Goal: Information Seeking & Learning: Compare options

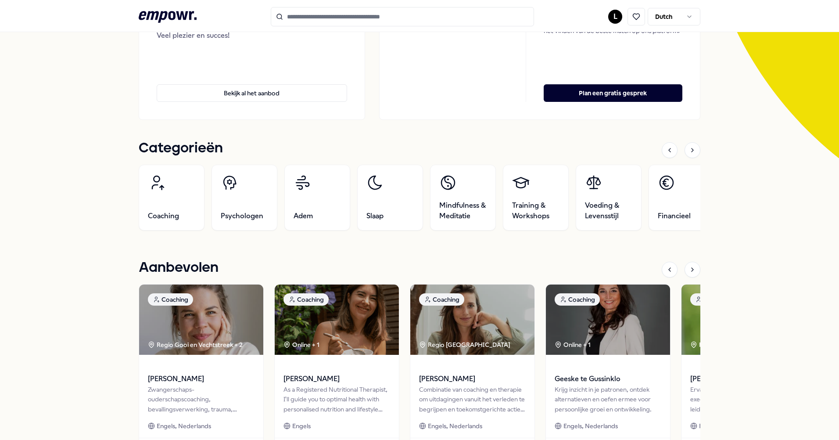
scroll to position [220, 0]
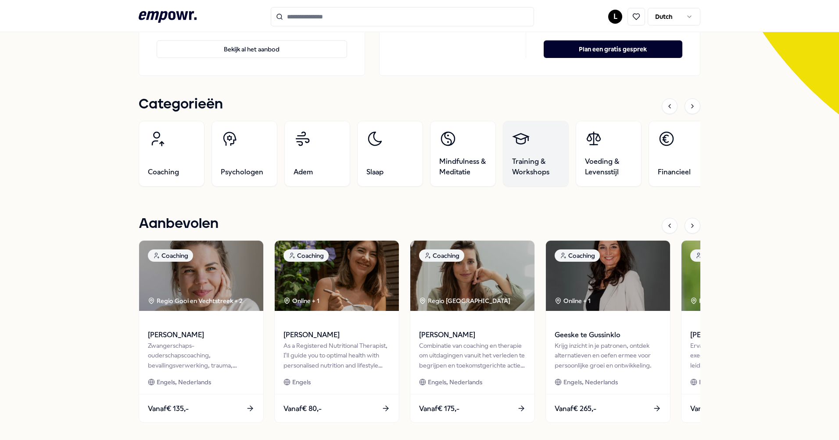
click at [540, 167] on span "Training & Workshops" at bounding box center [535, 166] width 47 height 21
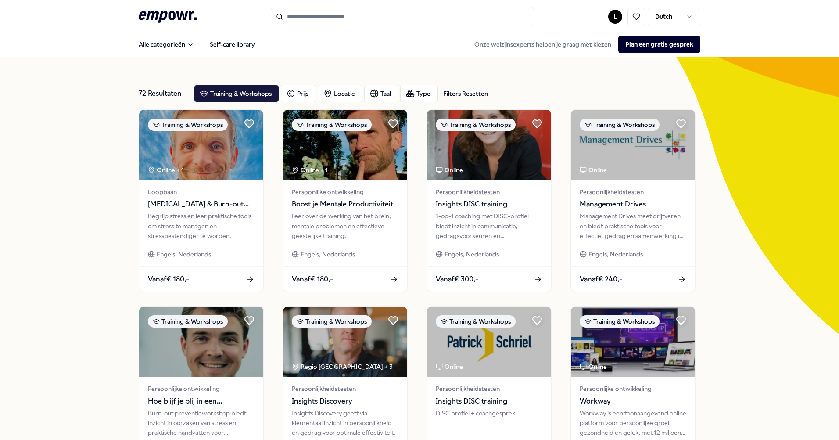
click at [296, 14] on input "Search for products, categories or subcategories" at bounding box center [402, 16] width 263 height 19
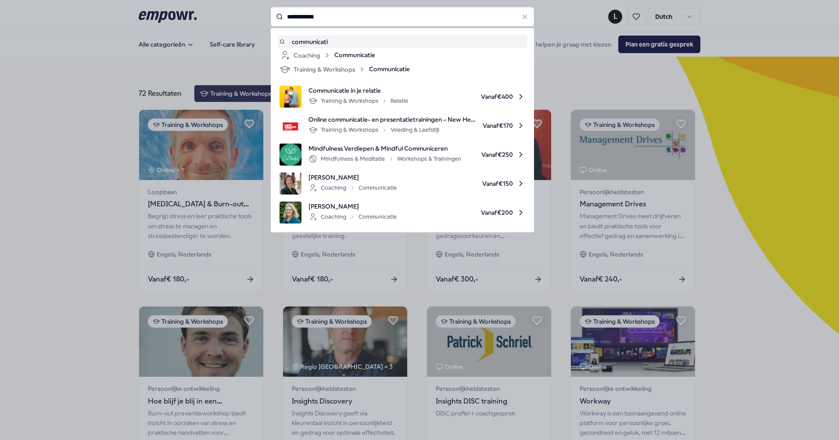
type input "**********"
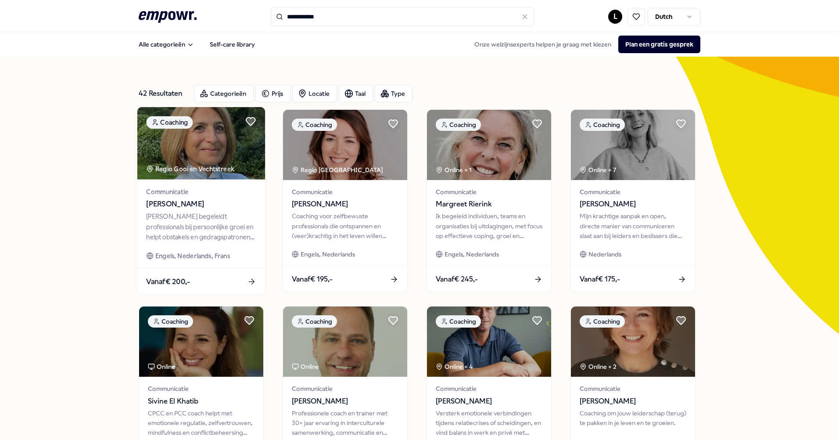
click at [163, 224] on div "[PERSON_NAME] begeleidt professionals bij persoonlijke groei en helpt obstakels…" at bounding box center [201, 227] width 110 height 30
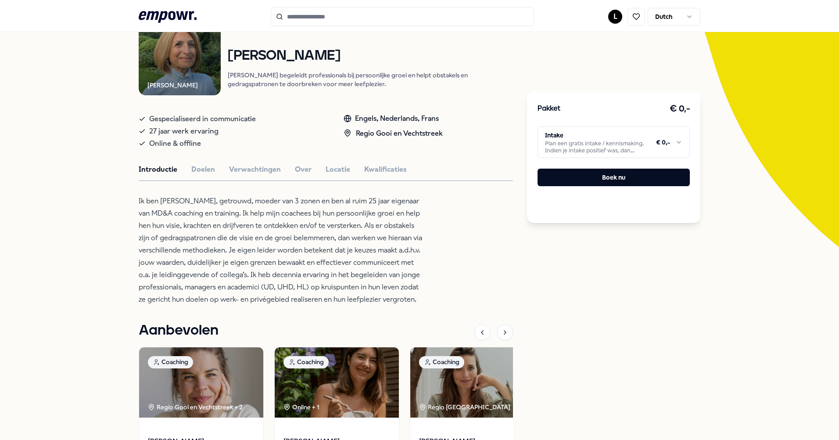
scroll to position [44, 0]
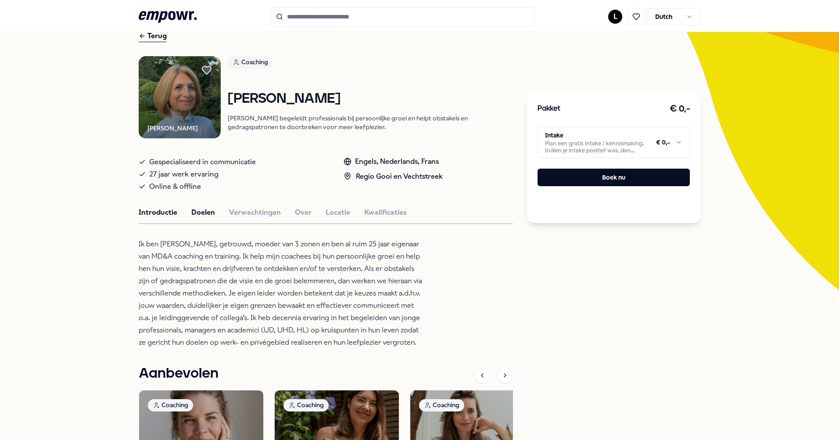
click at [195, 218] on button "Doelen" at bounding box center [203, 212] width 24 height 11
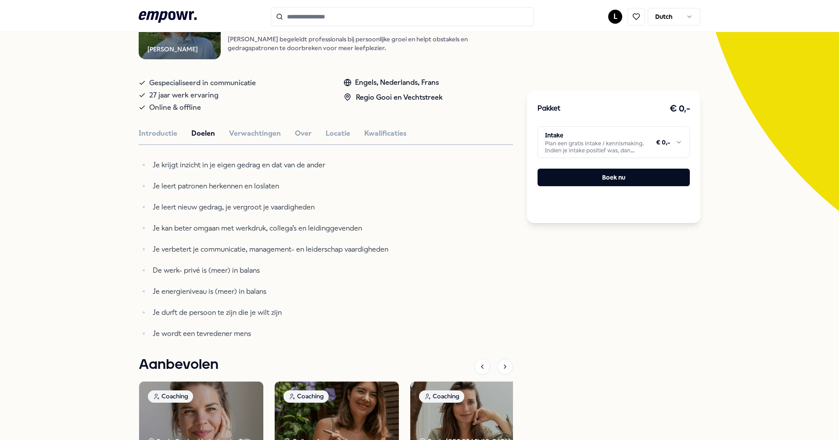
scroll to position [88, 0]
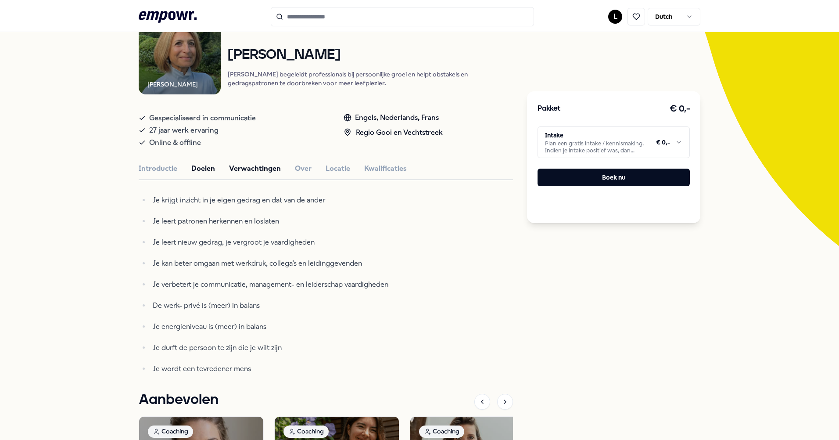
click at [229, 174] on button "Verwachtingen" at bounding box center [255, 168] width 52 height 11
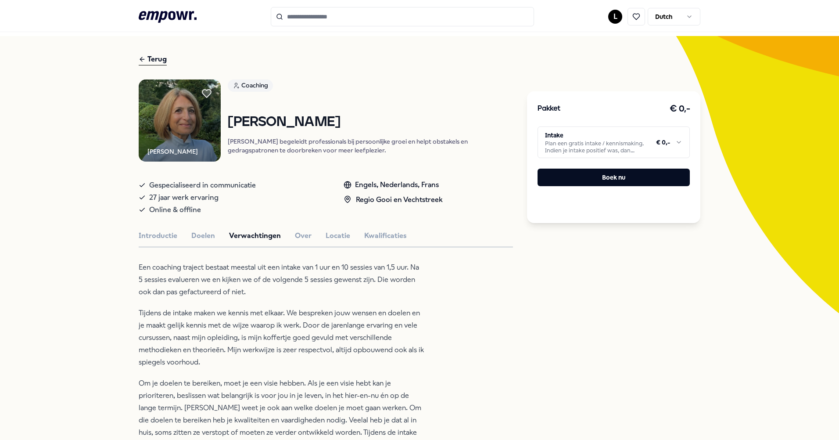
scroll to position [0, 0]
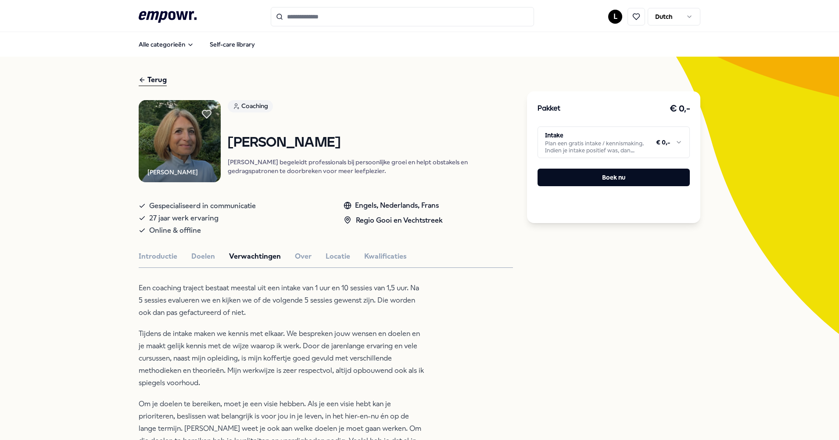
click at [644, 150] on html ".empowr-logo_svg__cls-1{fill:#03032f} L Dutch Alle categorieën Self-care librar…" at bounding box center [419, 220] width 839 height 440
click at [388, 129] on div "Coaching [PERSON_NAME] begeleidt professionals bij persoonlijke groei en helpt …" at bounding box center [370, 141] width 285 height 82
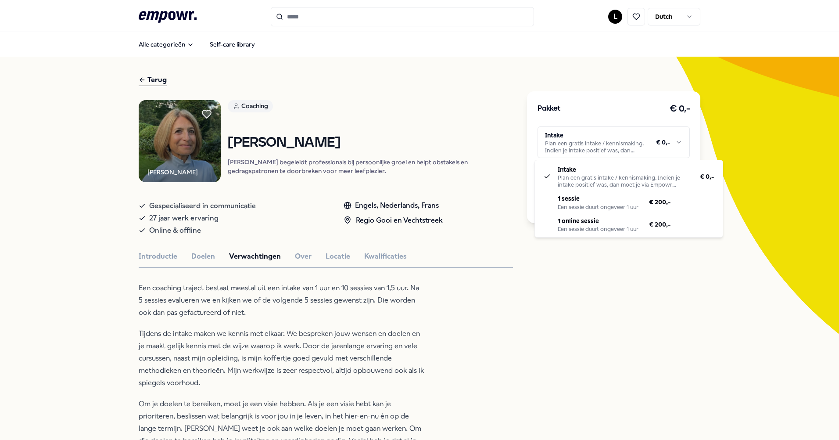
click at [558, 138] on html ".empowr-logo_svg__cls-1{fill:#03032f} L Dutch Alle categorieën Self-care librar…" at bounding box center [419, 220] width 839 height 440
click at [435, 119] on html ".empowr-logo_svg__cls-1{fill:#03032f} L Dutch Alle categorieën Self-care librar…" at bounding box center [419, 220] width 839 height 440
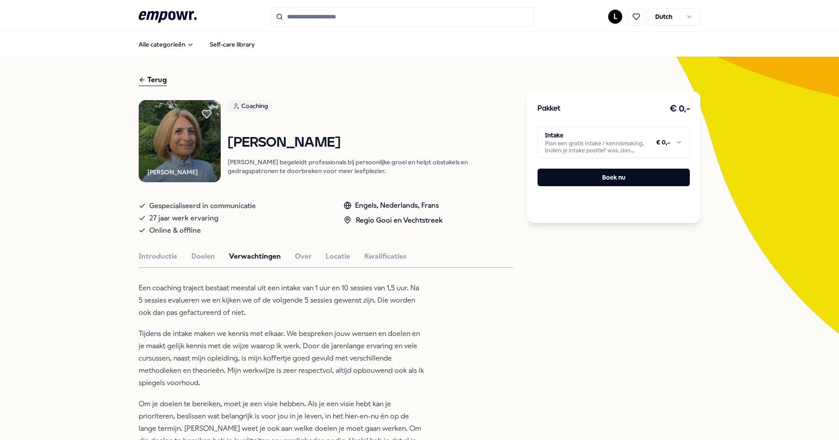
click at [306, 259] on div "Introductie Doelen Verwachtingen Over Locatie Kwalificaties" at bounding box center [326, 256] width 375 height 11
click at [302, 260] on button "Over" at bounding box center [303, 256] width 17 height 11
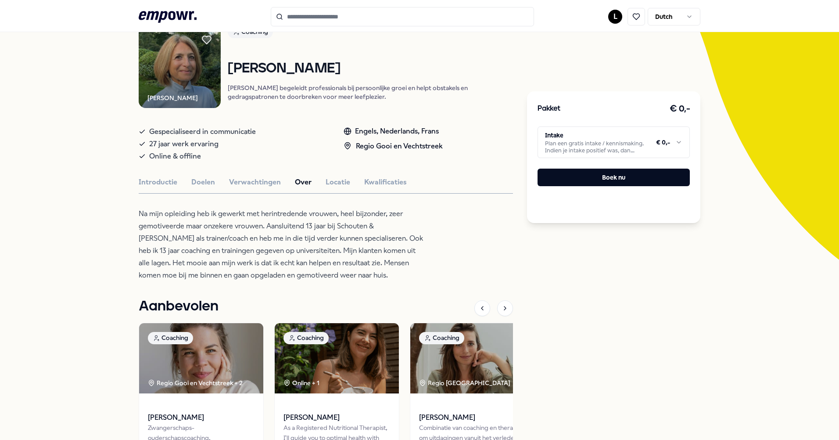
scroll to position [88, 0]
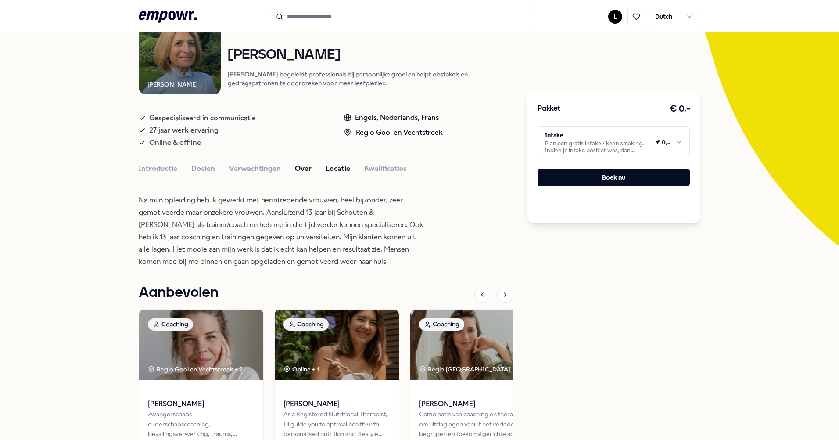
click at [326, 174] on button "Locatie" at bounding box center [338, 168] width 25 height 11
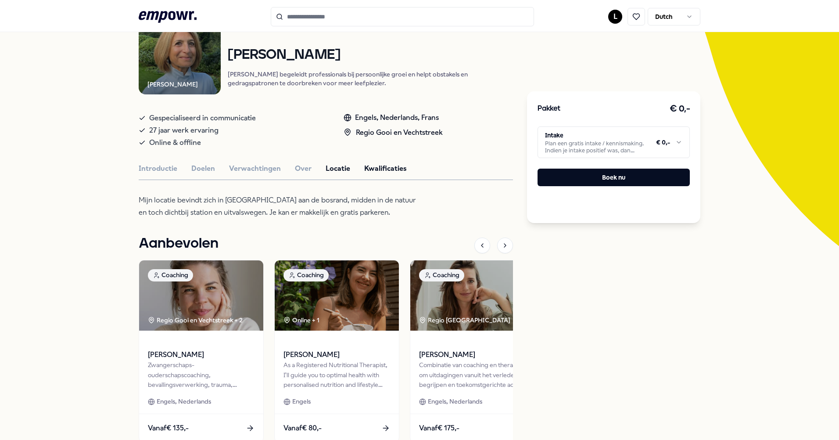
click at [372, 174] on button "Kwalificaties" at bounding box center [385, 168] width 43 height 11
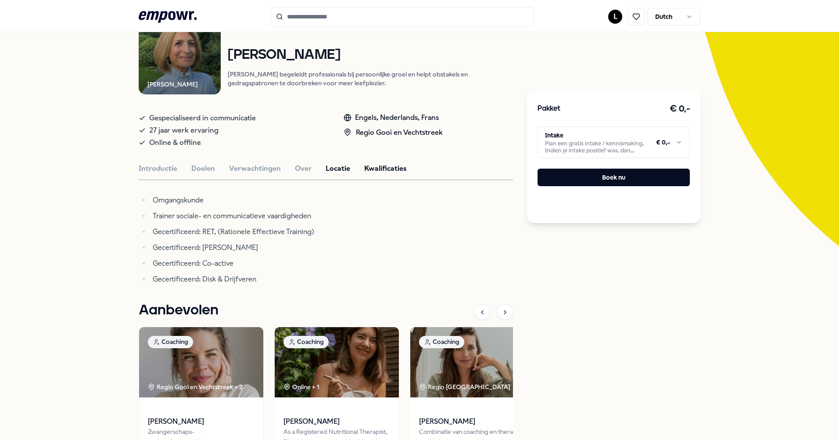
click at [326, 173] on button "Locatie" at bounding box center [338, 168] width 25 height 11
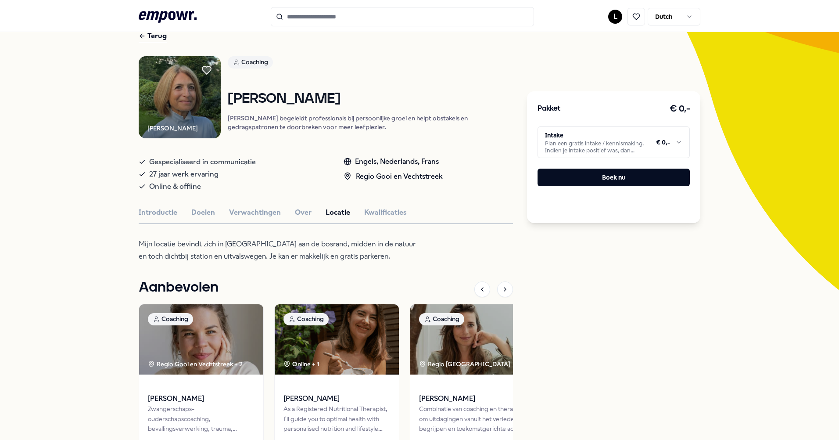
scroll to position [0, 0]
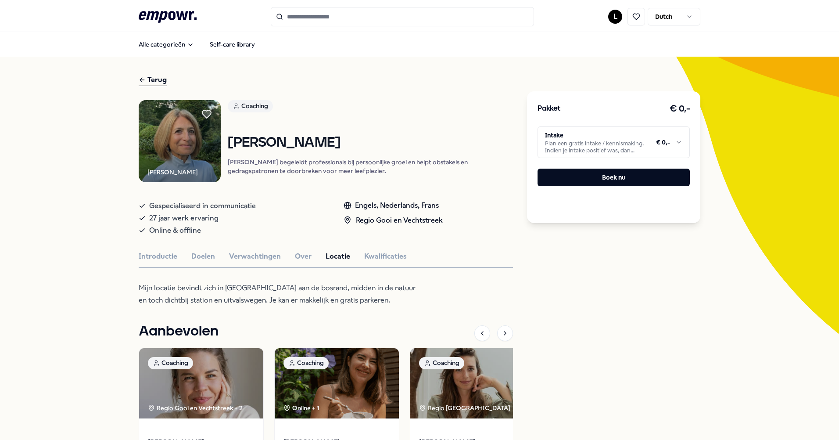
type input "**********"
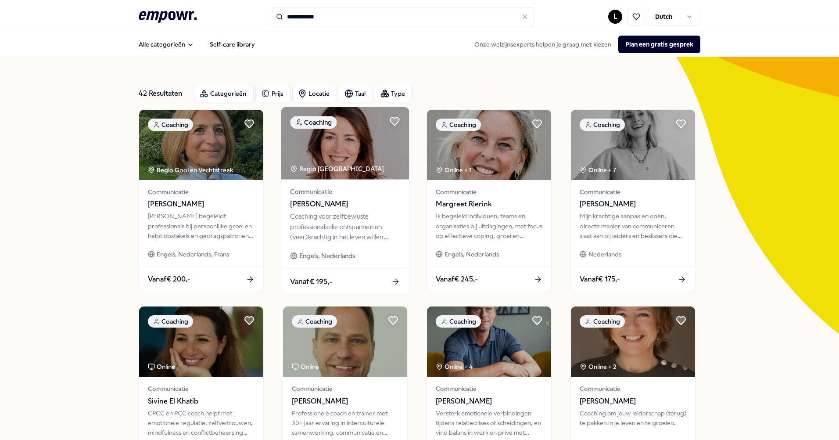
click at [343, 222] on div "Coaching voor zelfbewuste professionals die ontspannen en (veer)krachtig in het…" at bounding box center [345, 227] width 110 height 30
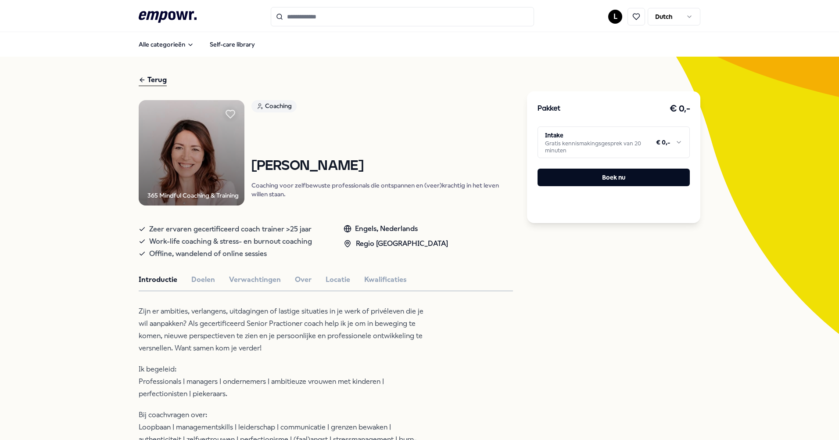
type input "**********"
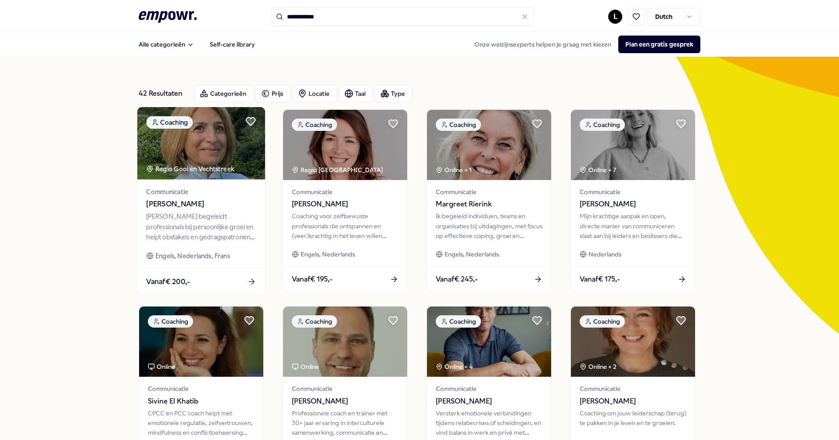
click at [218, 209] on span "[PERSON_NAME]" at bounding box center [201, 203] width 110 height 11
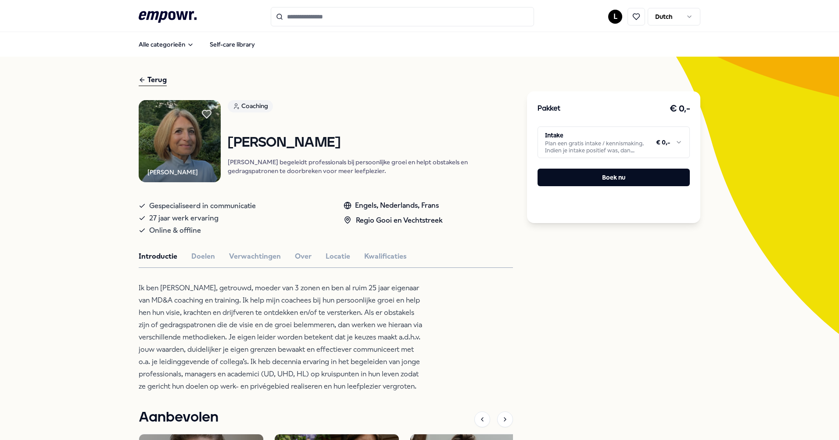
type input "**********"
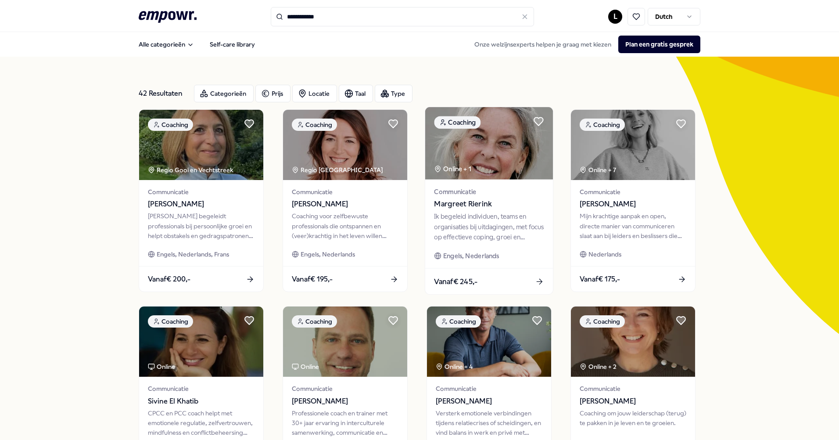
click at [501, 228] on div "Ik begeleid individuen, teams en organisaties bij uitdagingen, met focus op eff…" at bounding box center [489, 227] width 110 height 30
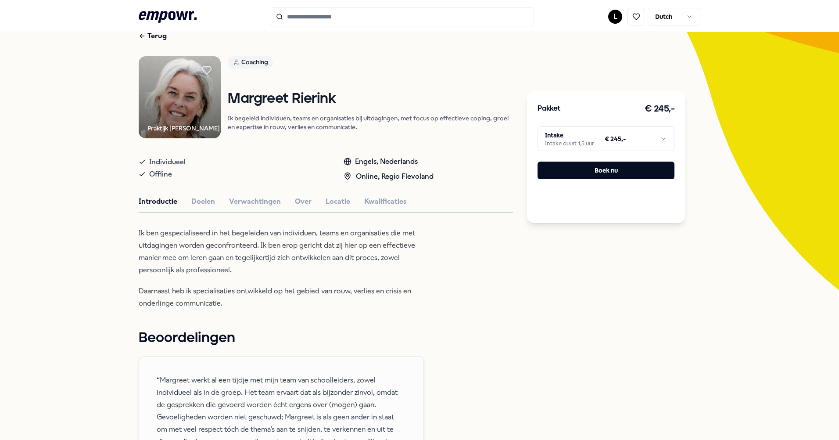
scroll to position [88, 0]
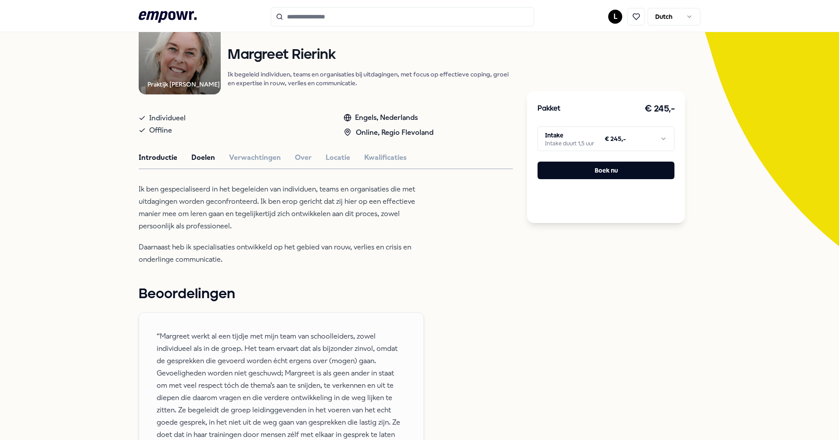
click at [201, 158] on button "Doelen" at bounding box center [203, 157] width 24 height 11
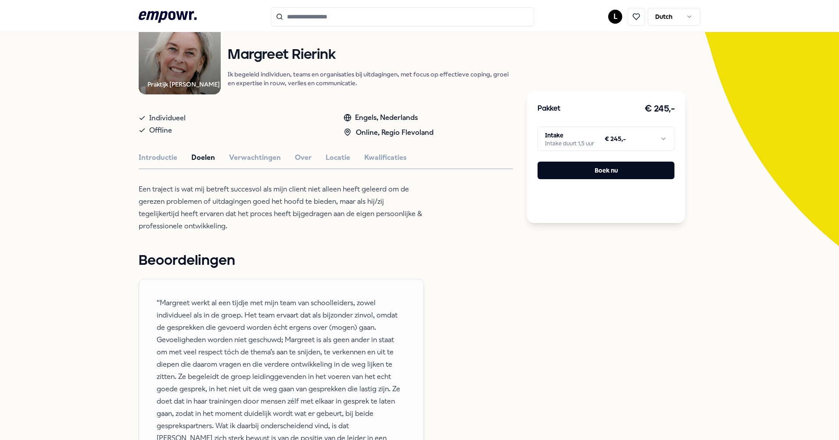
type input "**********"
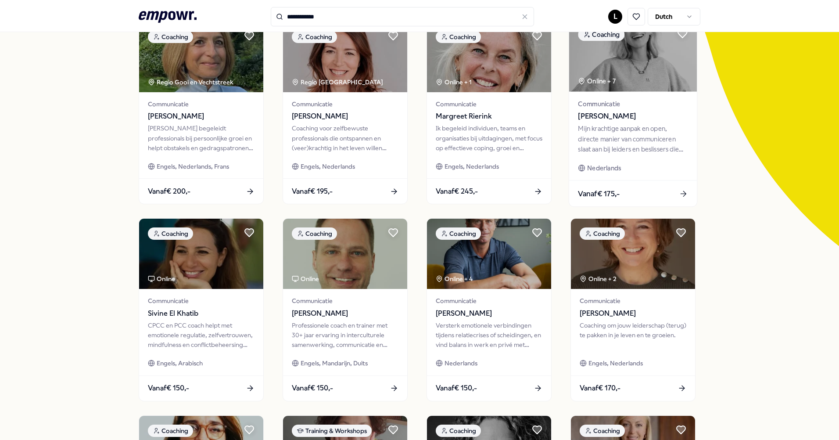
click at [607, 128] on div "Mijn krachtige aanpak en open, directe manier van communiceren slaat aan bij le…" at bounding box center [633, 139] width 110 height 30
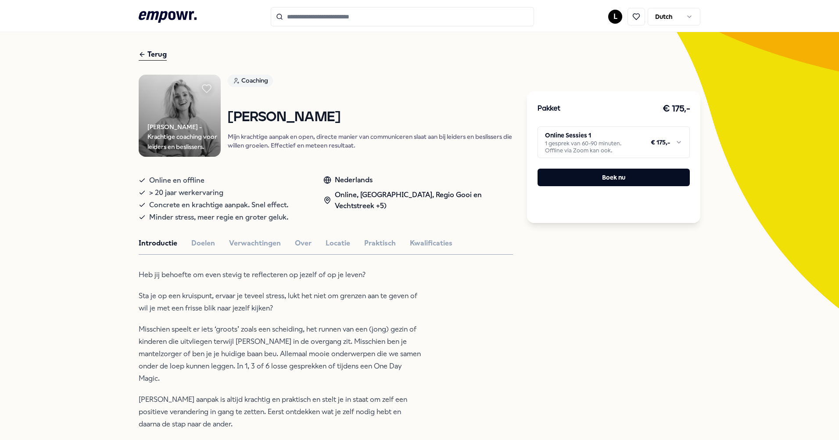
scroll to position [13, 0]
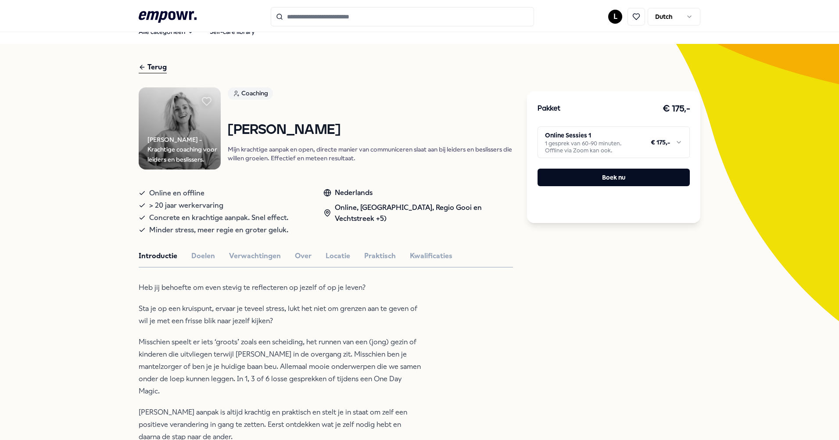
type input "**********"
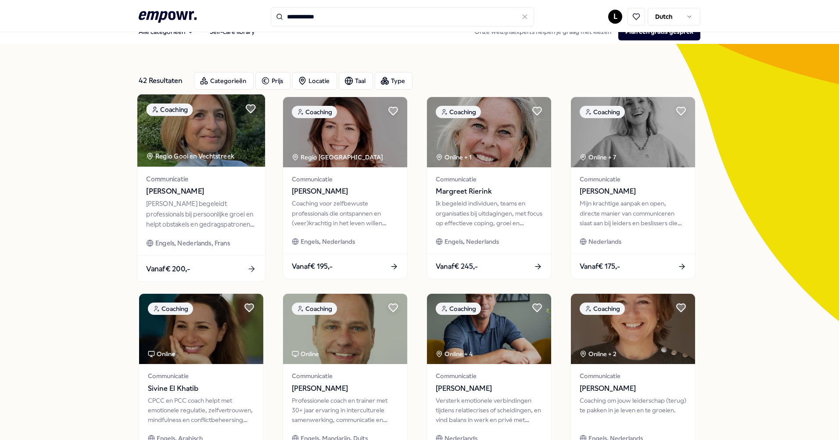
click at [183, 199] on div "[PERSON_NAME] begeleidt professionals bij persoonlijke groei en helpt obstakels…" at bounding box center [201, 214] width 110 height 30
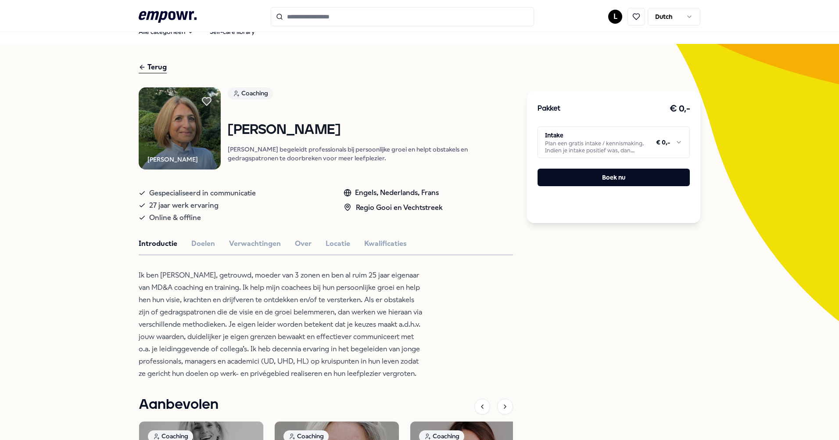
scroll to position [57, 0]
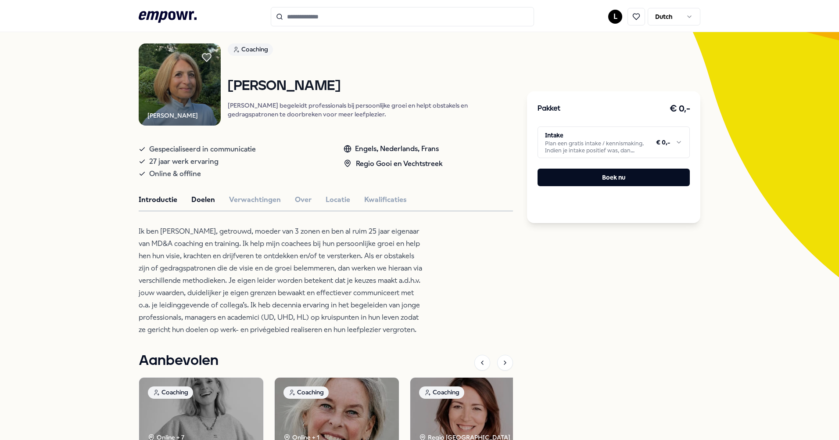
click at [191, 205] on button "Doelen" at bounding box center [203, 199] width 24 height 11
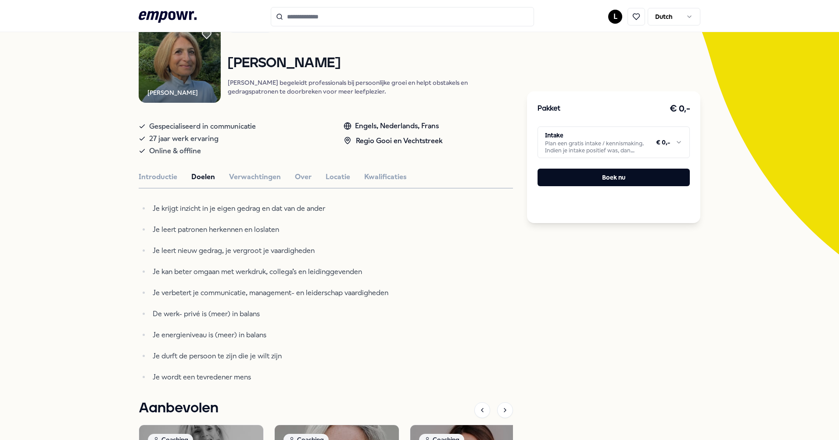
scroll to position [101, 0]
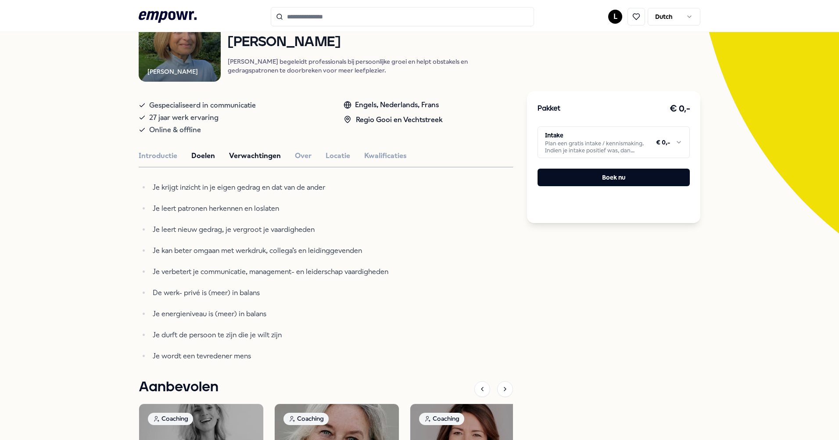
click at [251, 162] on button "Verwachtingen" at bounding box center [255, 155] width 52 height 11
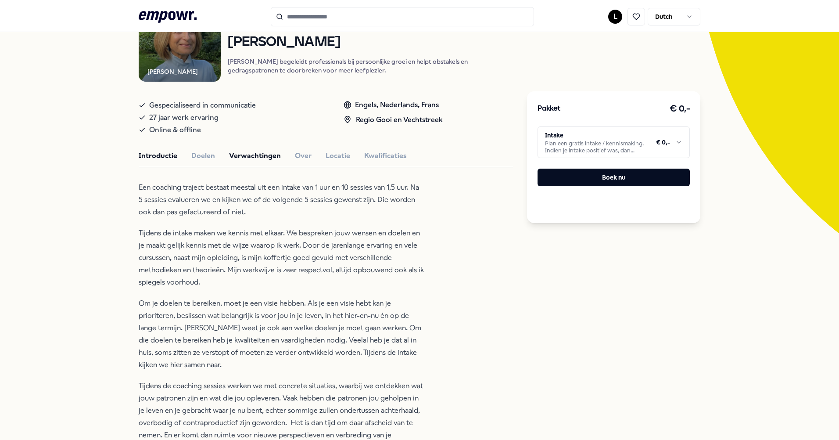
click at [163, 161] on button "Introductie" at bounding box center [158, 155] width 39 height 11
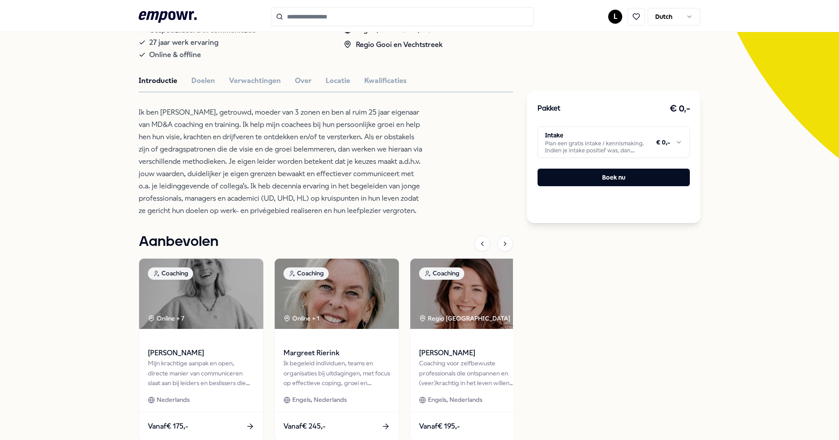
scroll to position [220, 0]
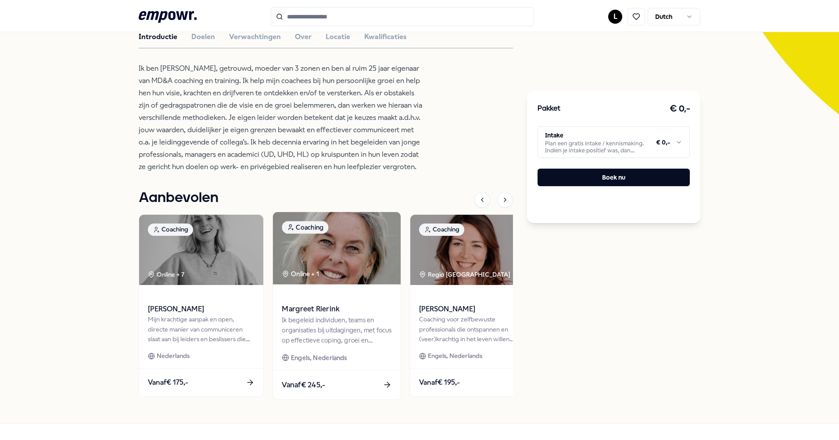
click at [327, 325] on div "Ik begeleid individuen, teams en organisaties bij uitdagingen, met focus op eff…" at bounding box center [337, 330] width 110 height 30
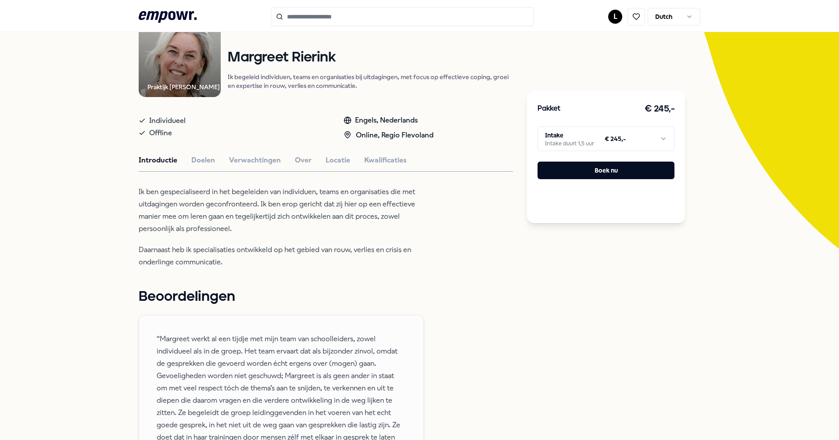
scroll to position [101, 0]
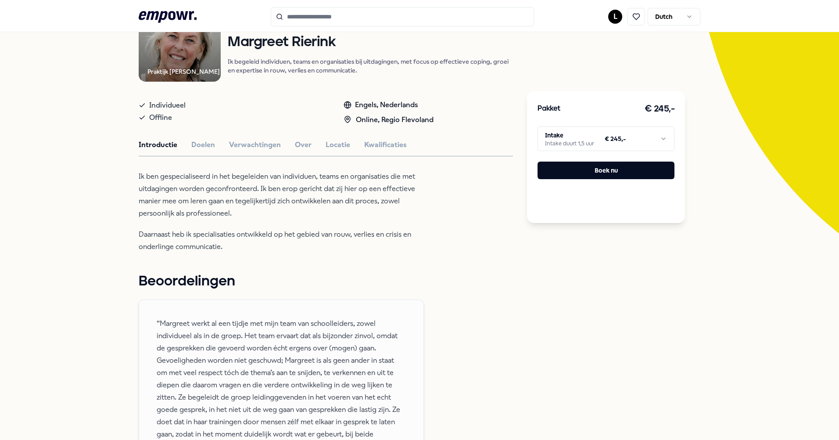
click at [197, 147] on button "Doelen" at bounding box center [203, 144] width 24 height 11
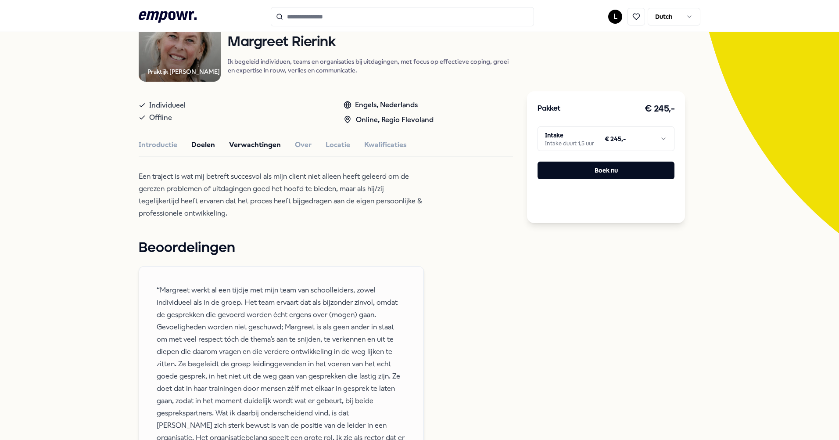
click at [237, 148] on button "Verwachtingen" at bounding box center [255, 144] width 52 height 11
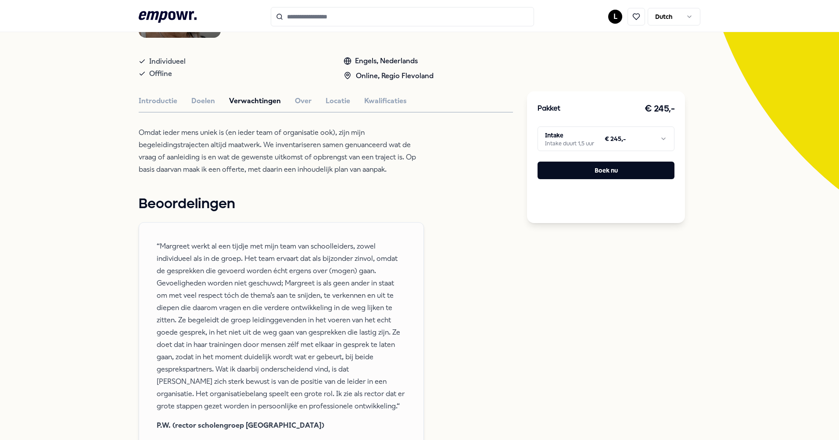
scroll to position [188, 0]
